Goal: Task Accomplishment & Management: Manage account settings

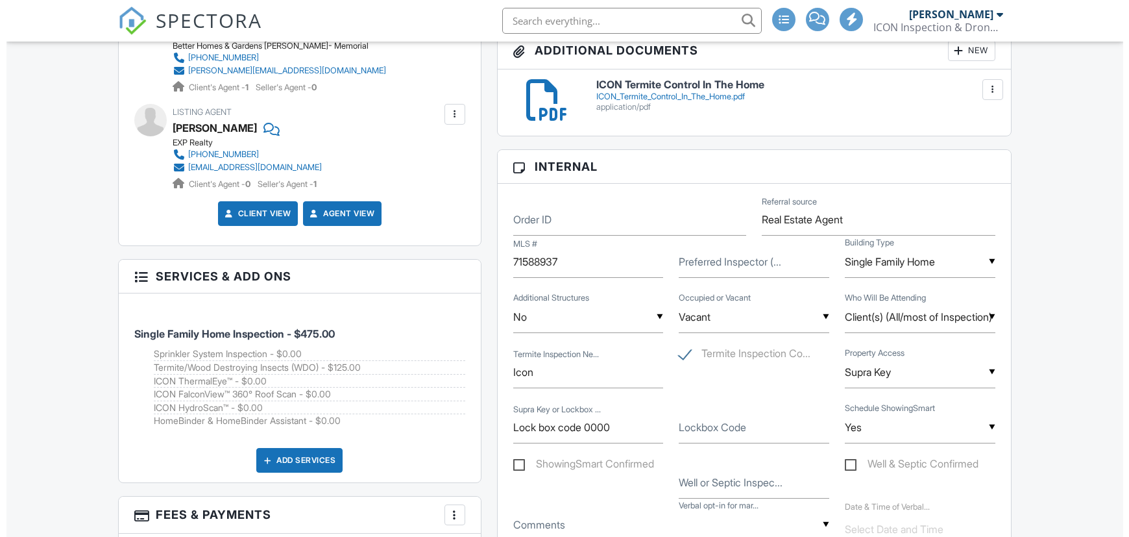
scroll to position [551, 0]
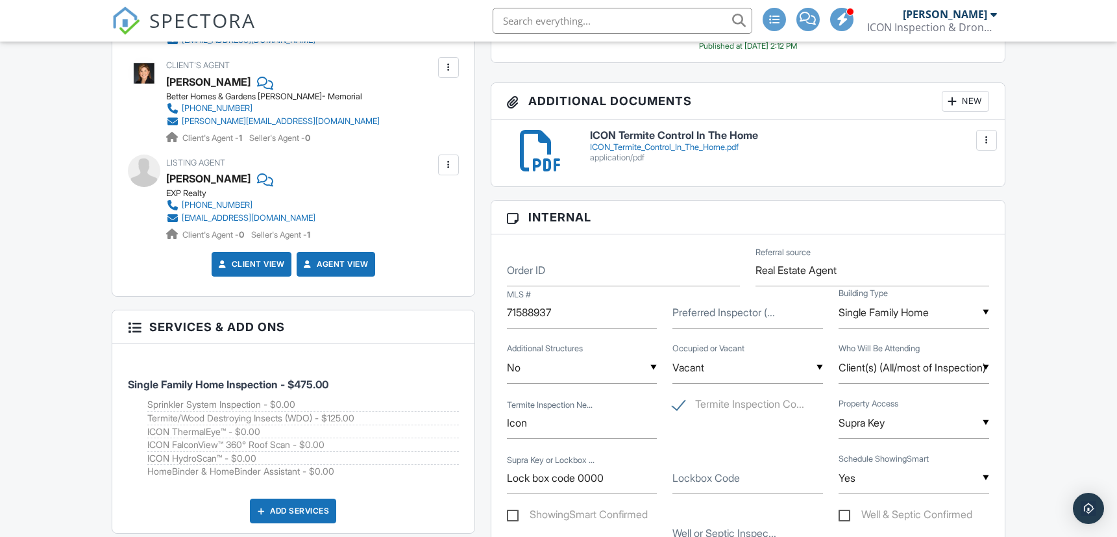
click at [972, 97] on div "New" at bounding box center [964, 101] width 47 height 21
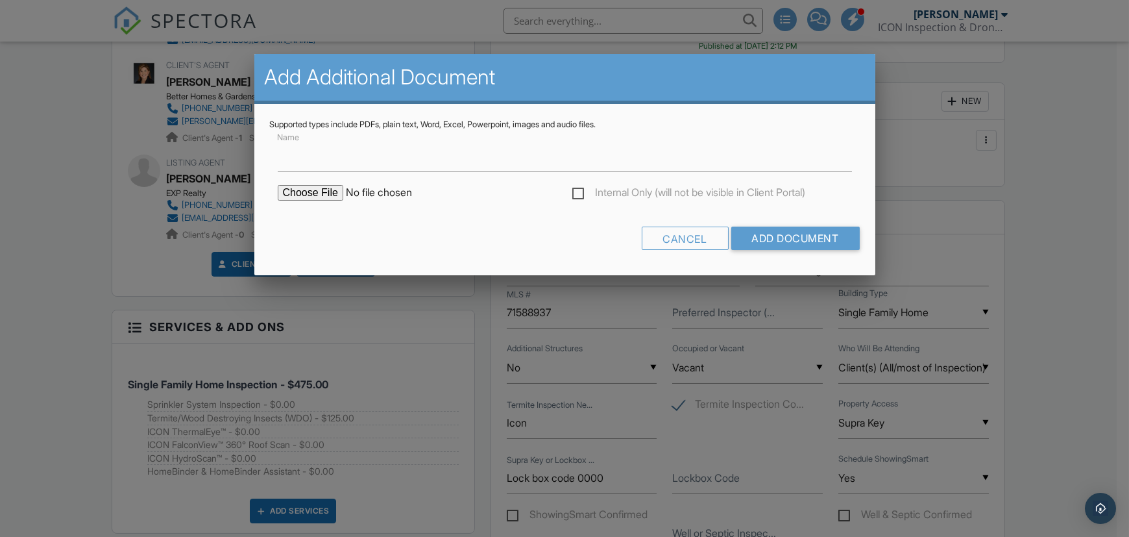
click at [319, 194] on input "file" at bounding box center [388, 193] width 221 height 16
type input "C:\fakepath\12806 Blackbrook Ln. WDI RPT.pdf"
click at [779, 236] on input "Add Document" at bounding box center [795, 237] width 128 height 23
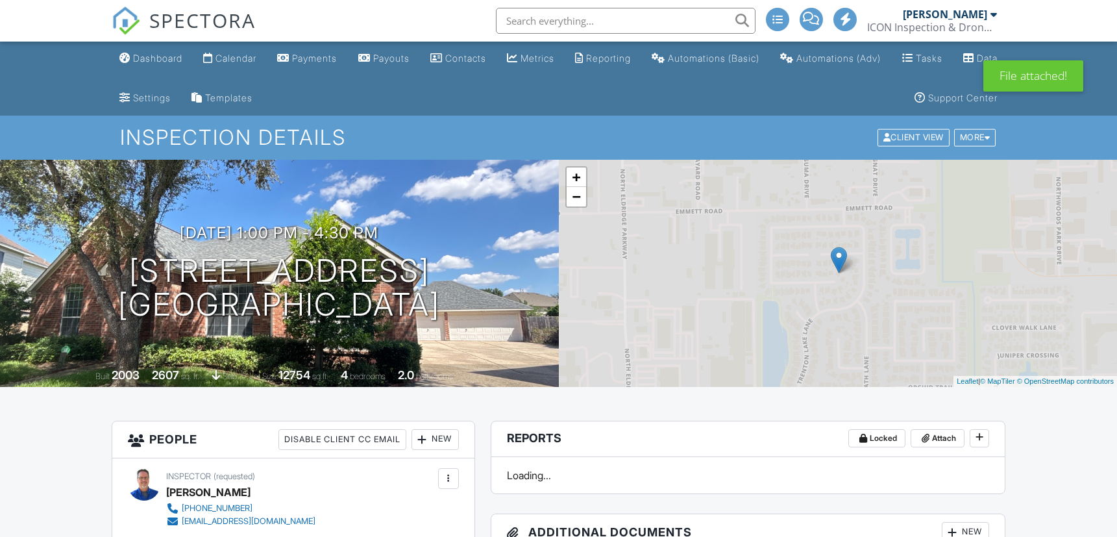
scroll to position [216, 0]
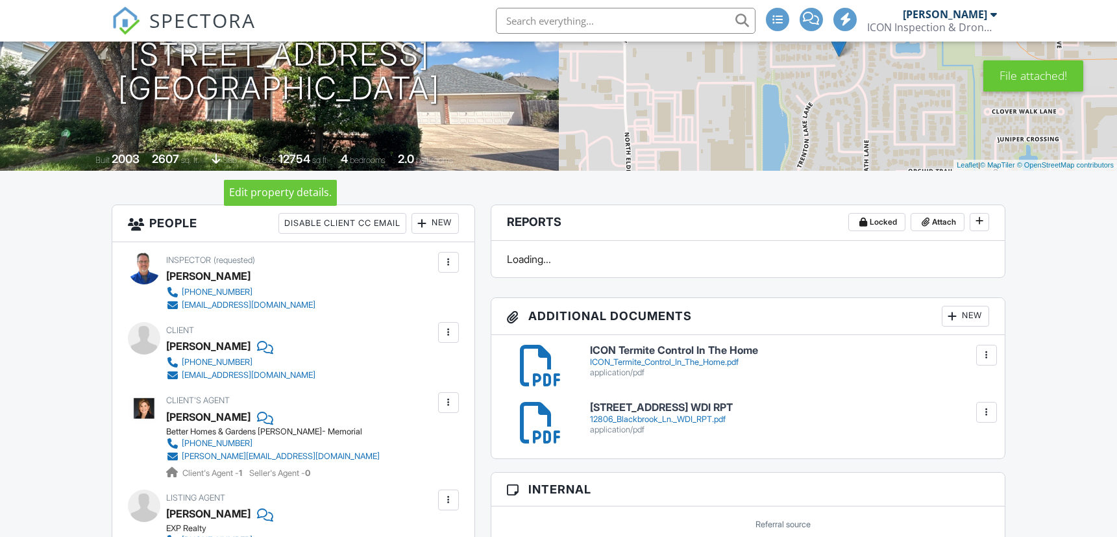
click at [446, 332] on div at bounding box center [448, 332] width 13 height 13
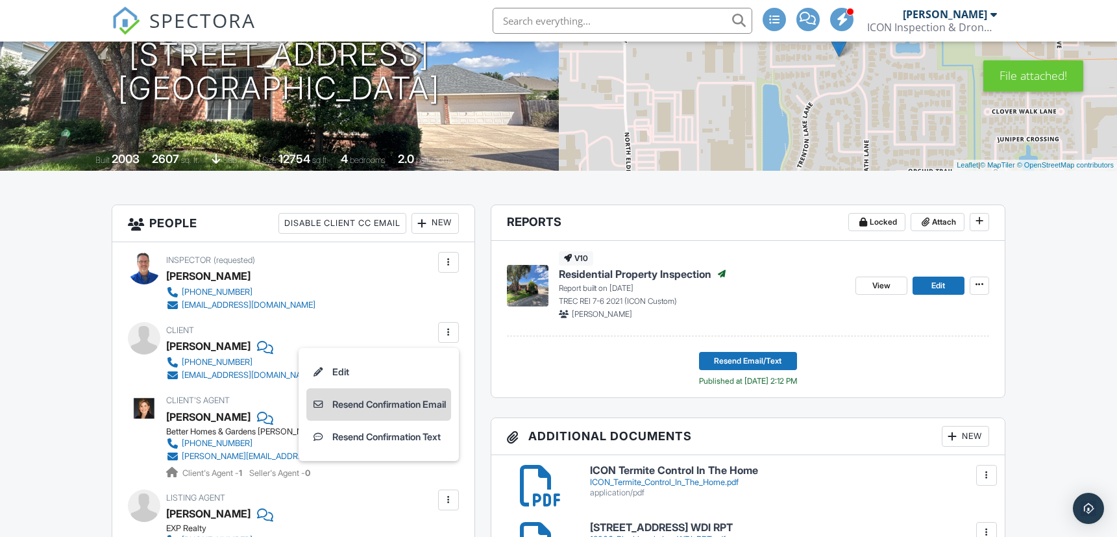
click at [397, 402] on li "Resend Confirmation Email" at bounding box center [378, 404] width 145 height 32
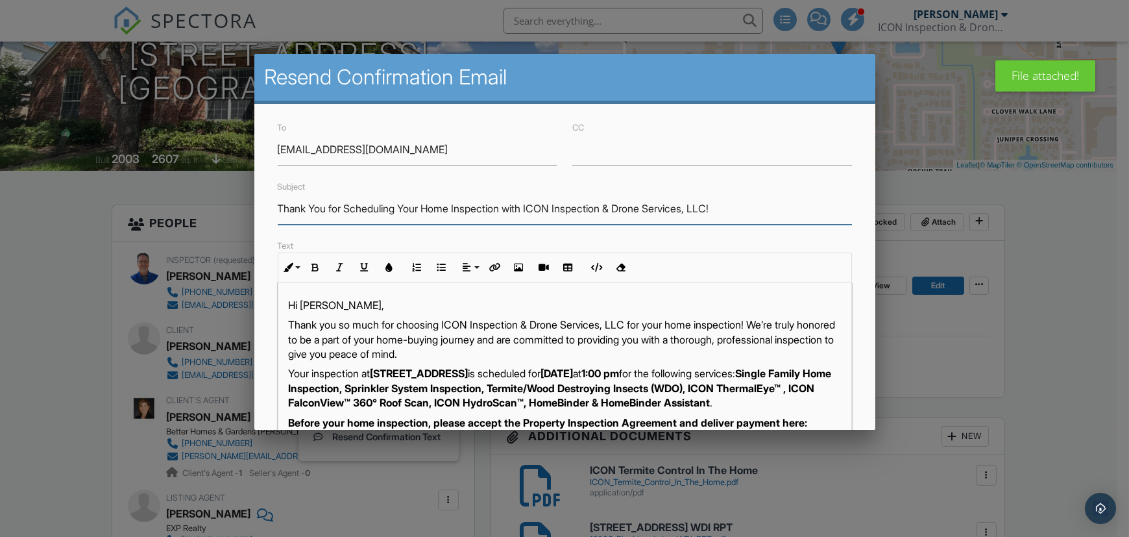
click at [463, 214] on input "Thank You for Scheduling Your Home Inspection with ICON Inspection & Drone Serv…" at bounding box center [565, 209] width 574 height 32
paste input "Your WDI/Termite Report Has Been Uploaded"
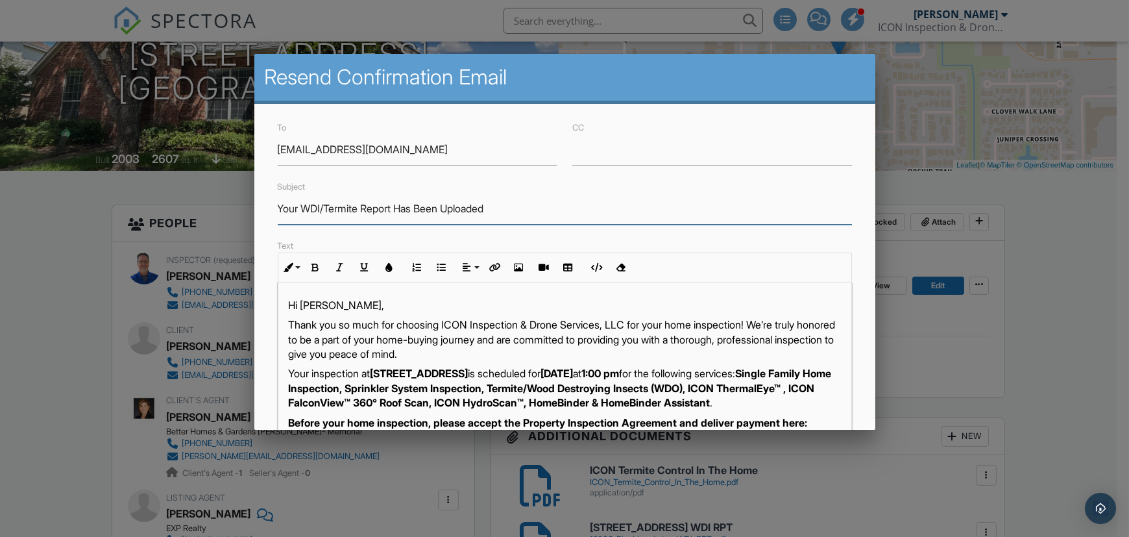
type input "Your WDI/Termite Report Has Been Uploaded"
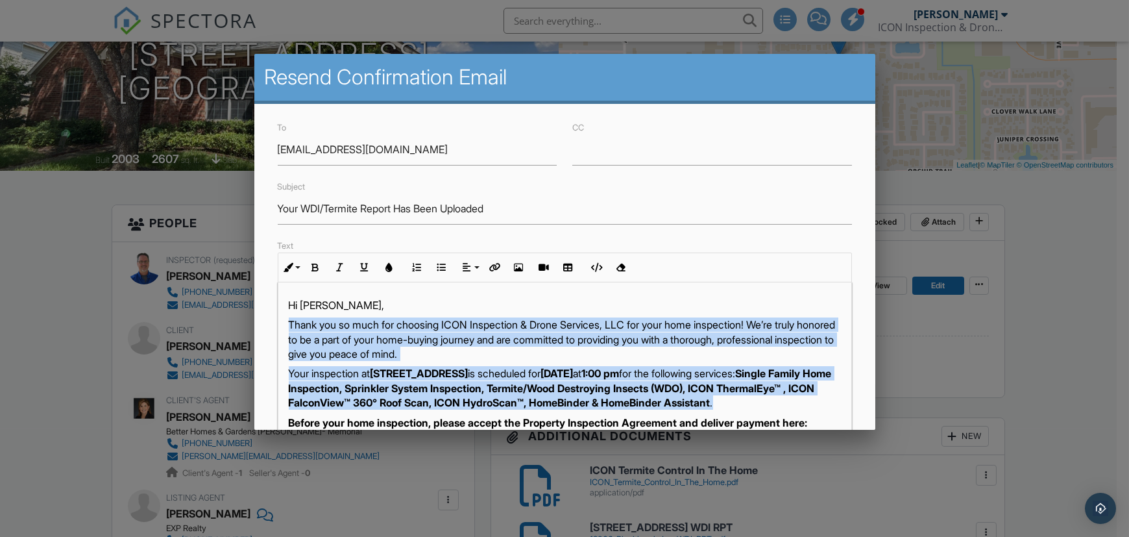
drag, startPoint x: 289, startPoint y: 324, endPoint x: 499, endPoint y: 415, distance: 229.0
click at [499, 415] on div "Hi [PERSON_NAME], Thank you so much for choosing ICON Inspection & Drone Servic…" at bounding box center [564, 541] width 573 height 518
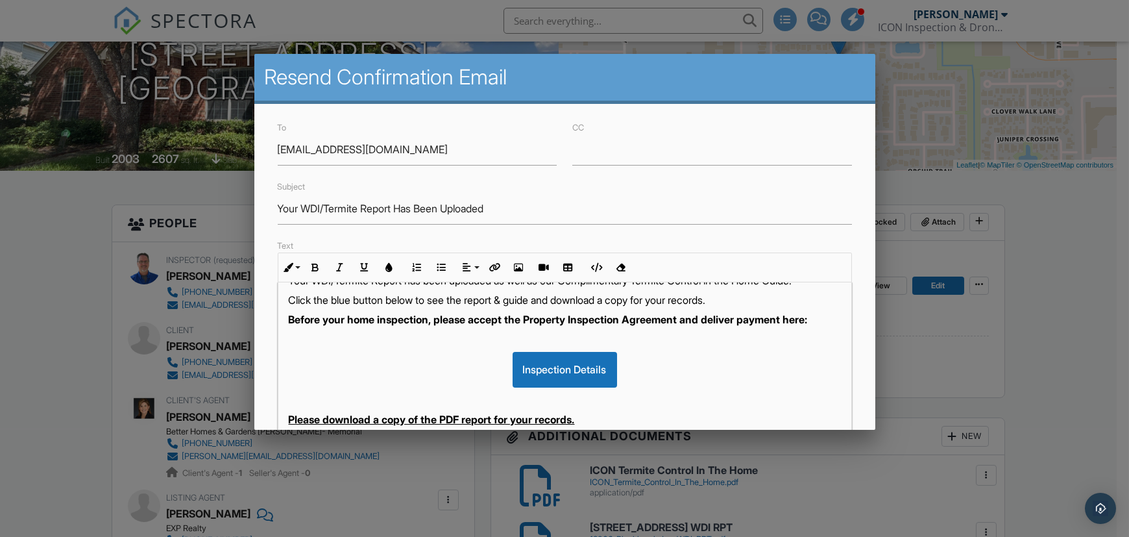
scroll to position [0, 0]
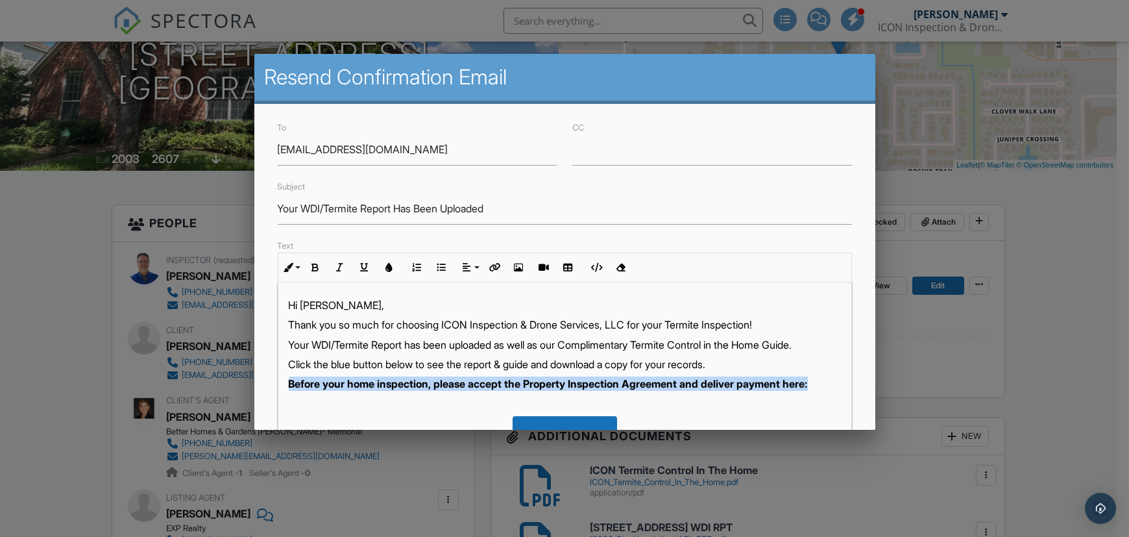
drag, startPoint x: 289, startPoint y: 398, endPoint x: 321, endPoint y: 406, distance: 32.7
click at [321, 391] on p "Before your home inspection, please accept the Property Inspection Agreement an…" at bounding box center [565, 383] width 552 height 14
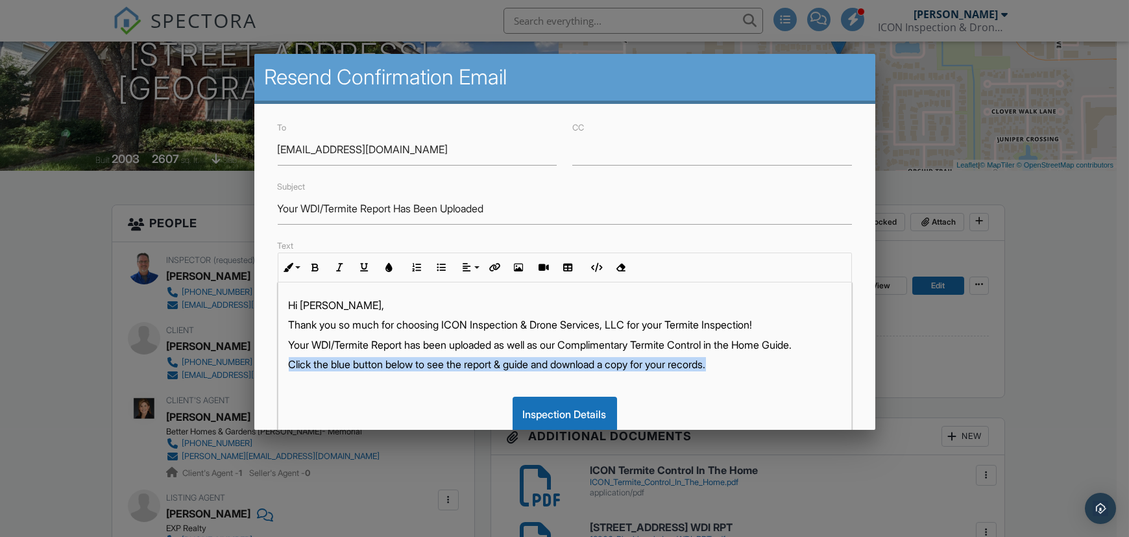
drag, startPoint x: 319, startPoint y: 380, endPoint x: 761, endPoint y: 372, distance: 442.6
click at [761, 372] on div "Hi [PERSON_NAME], Thank you so much for choosing ICON Inspection & Drone Servic…" at bounding box center [564, 512] width 573 height 460
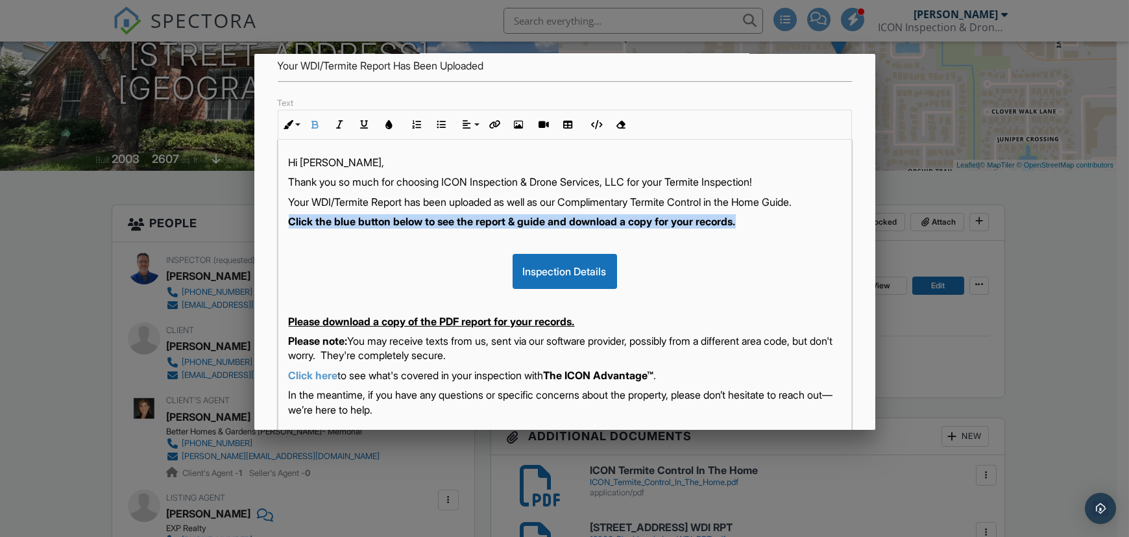
scroll to position [143, 0]
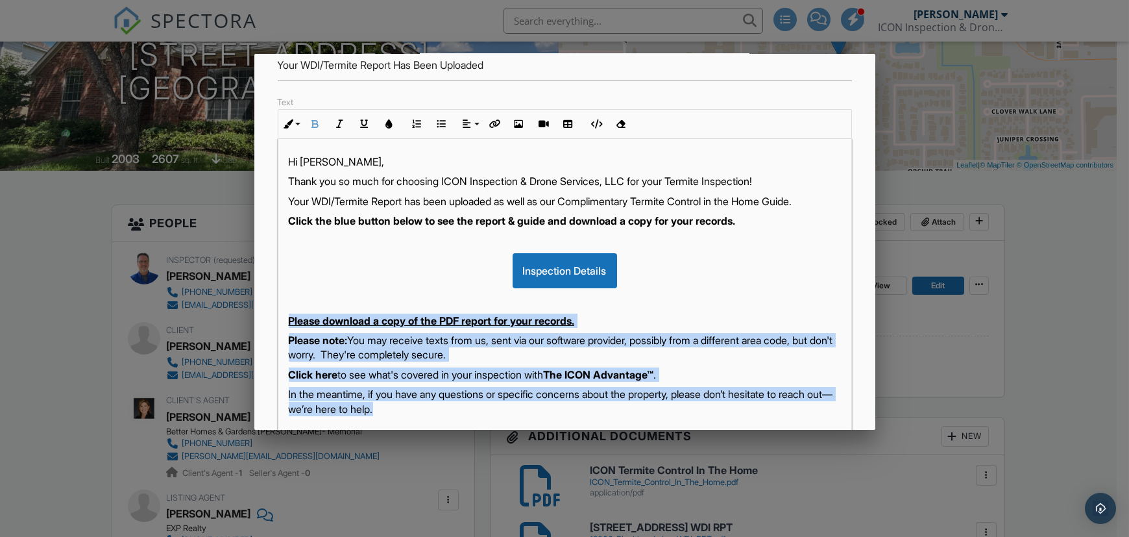
drag, startPoint x: 287, startPoint y: 334, endPoint x: 500, endPoint y: 415, distance: 228.6
click at [500, 415] on div "Hi [PERSON_NAME], Thank you so much for choosing ICON Inspection & Drone Servic…" at bounding box center [564, 369] width 573 height 460
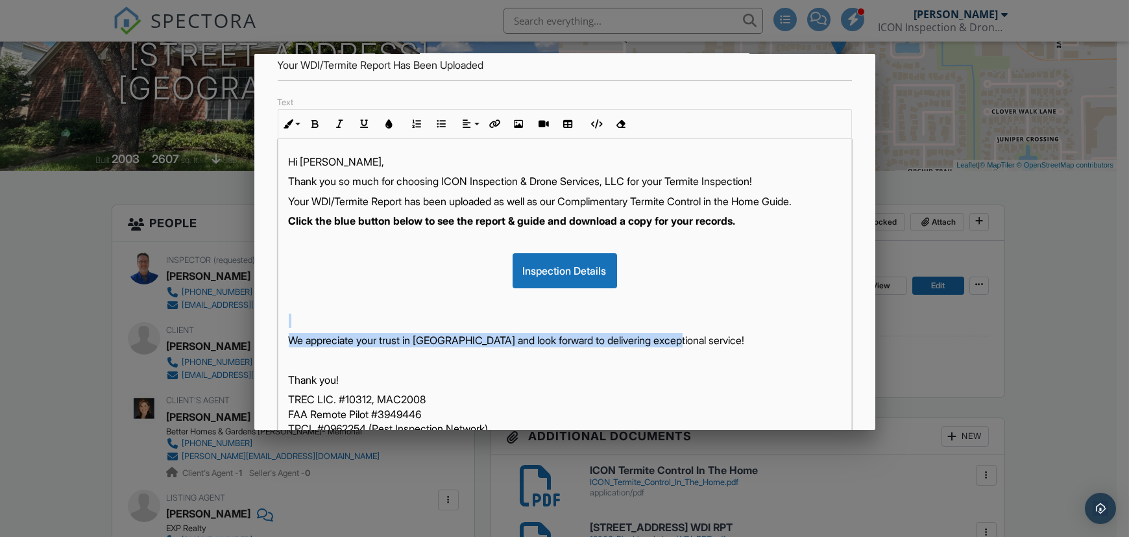
drag, startPoint x: 290, startPoint y: 330, endPoint x: 699, endPoint y: 355, distance: 410.2
click at [699, 355] on div "Hi [PERSON_NAME], Thank you so much for choosing ICON Inspection & Drone Servic…" at bounding box center [564, 315] width 573 height 352
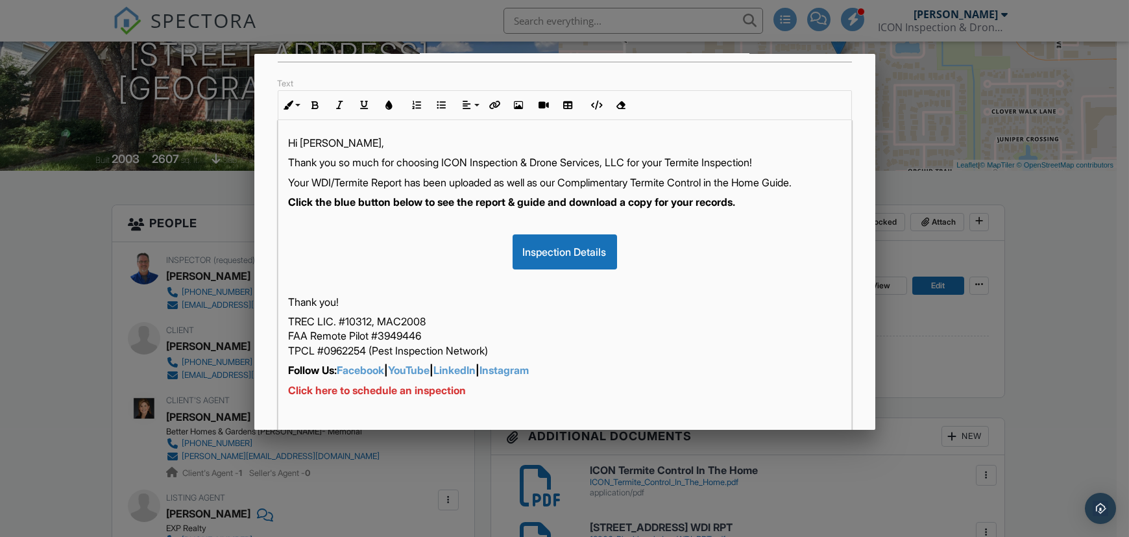
scroll to position [261, 0]
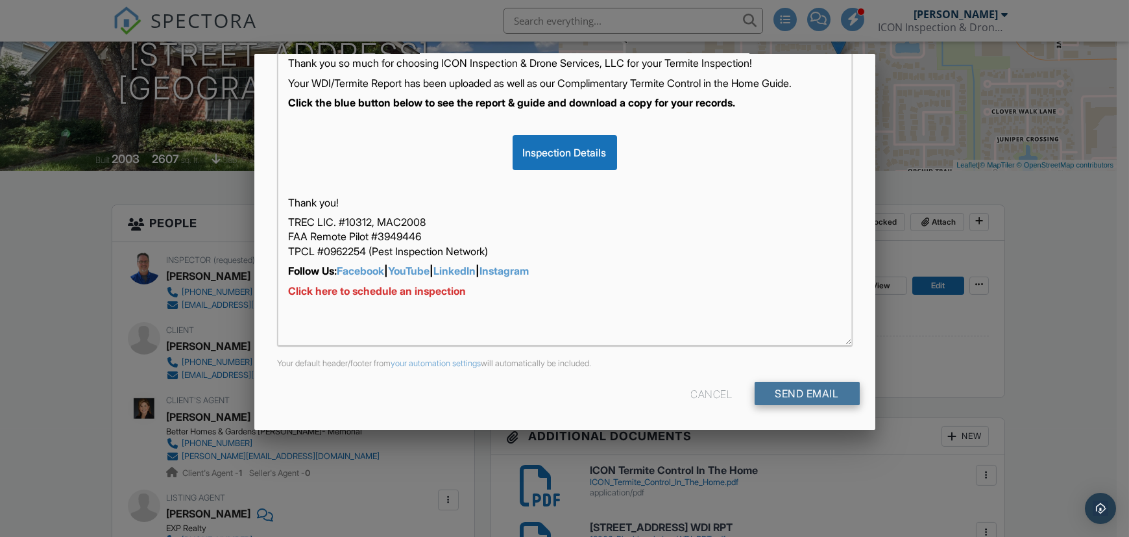
click at [788, 386] on input "Send Email" at bounding box center [807, 393] width 105 height 23
